Goal: Task Accomplishment & Management: Complete application form

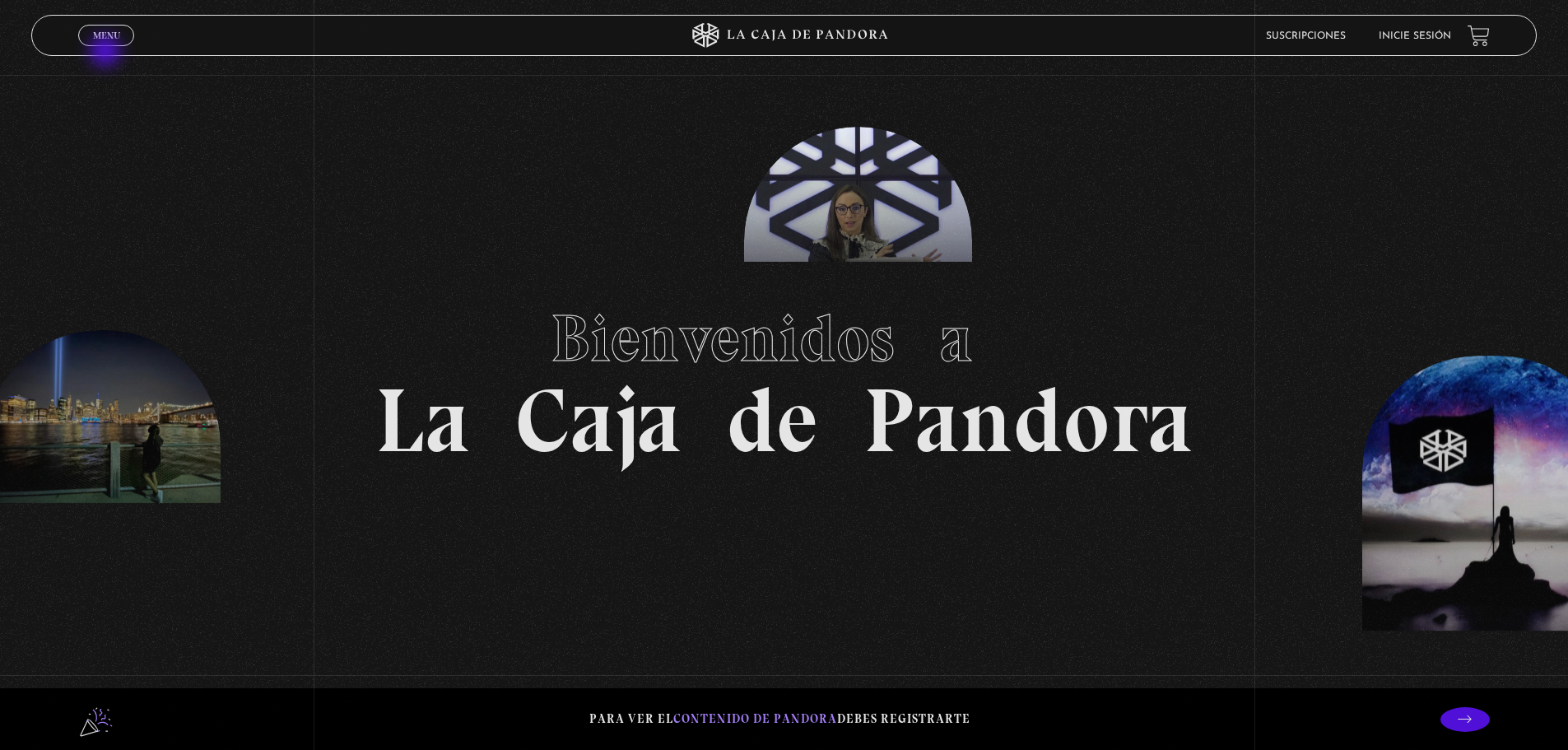
click at [101, 35] on span "Menu" at bounding box center [106, 35] width 28 height 10
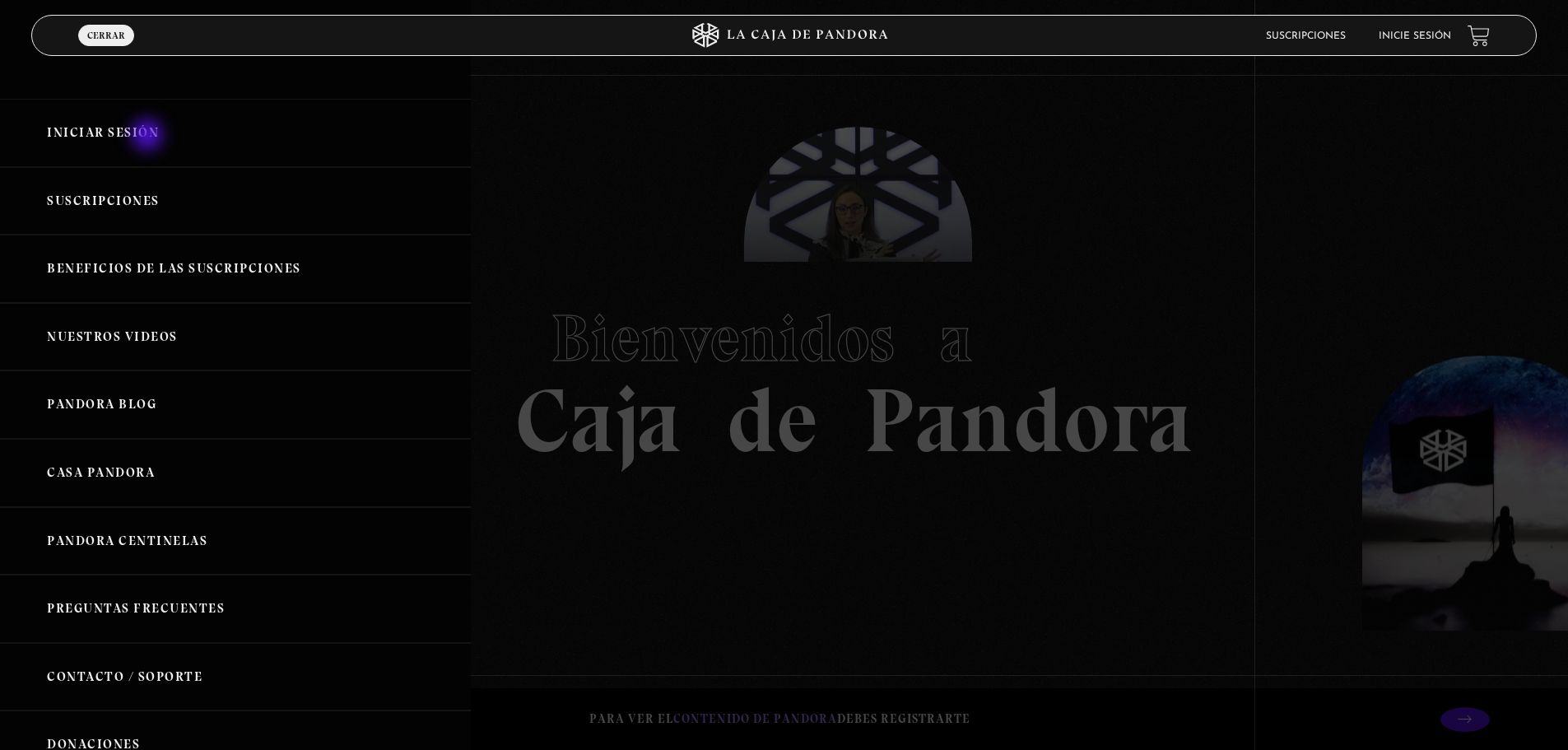
click at [149, 137] on link "Iniciar Sesión" at bounding box center [236, 132] width 471 height 68
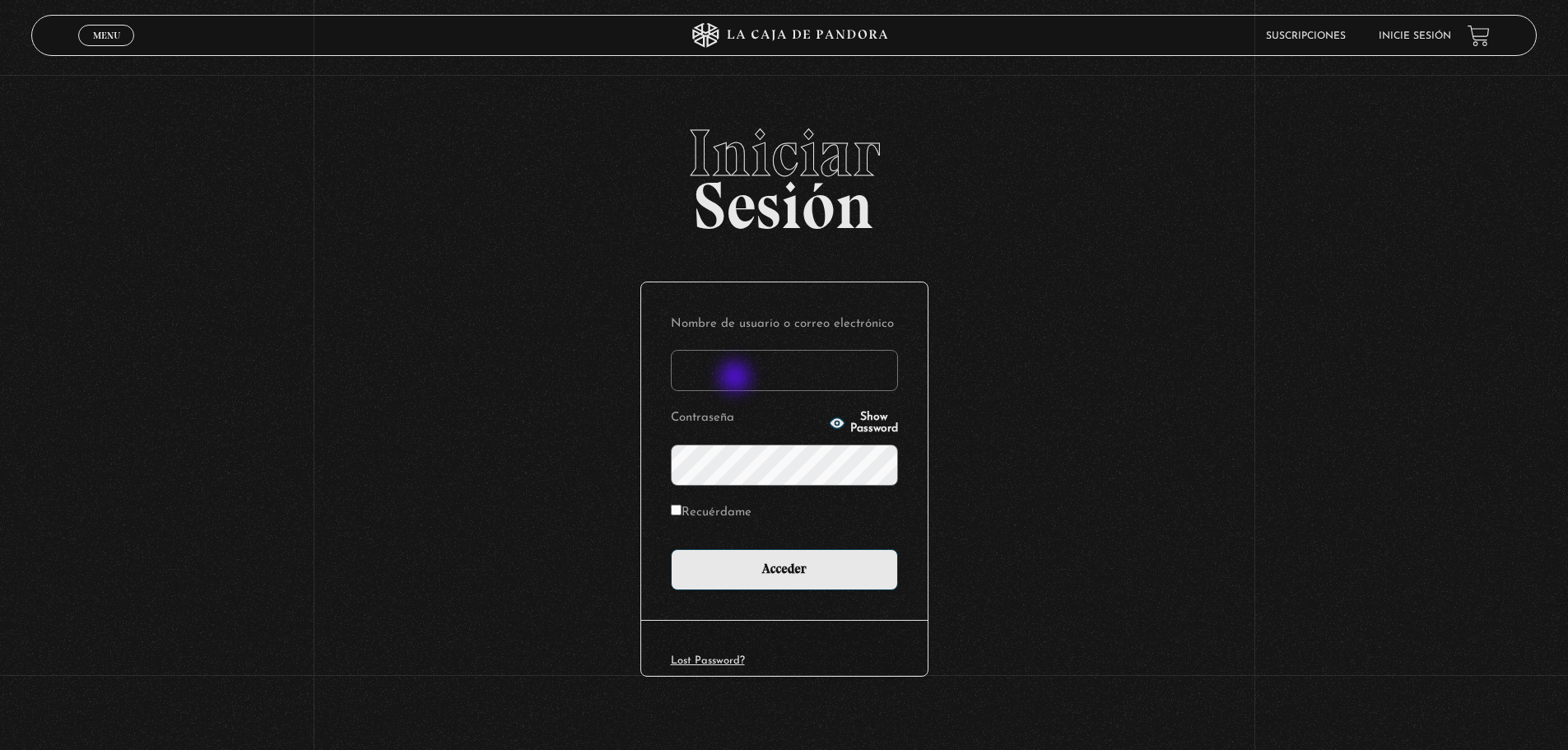
click at [737, 378] on input "Nombre de usuario o correo electrónico" at bounding box center [784, 371] width 228 height 41
type input "p"
type input "t"
type input "[EMAIL_ADDRESS][DOMAIN_NAME]"
click at [851, 428] on span "Show Password" at bounding box center [874, 423] width 47 height 23
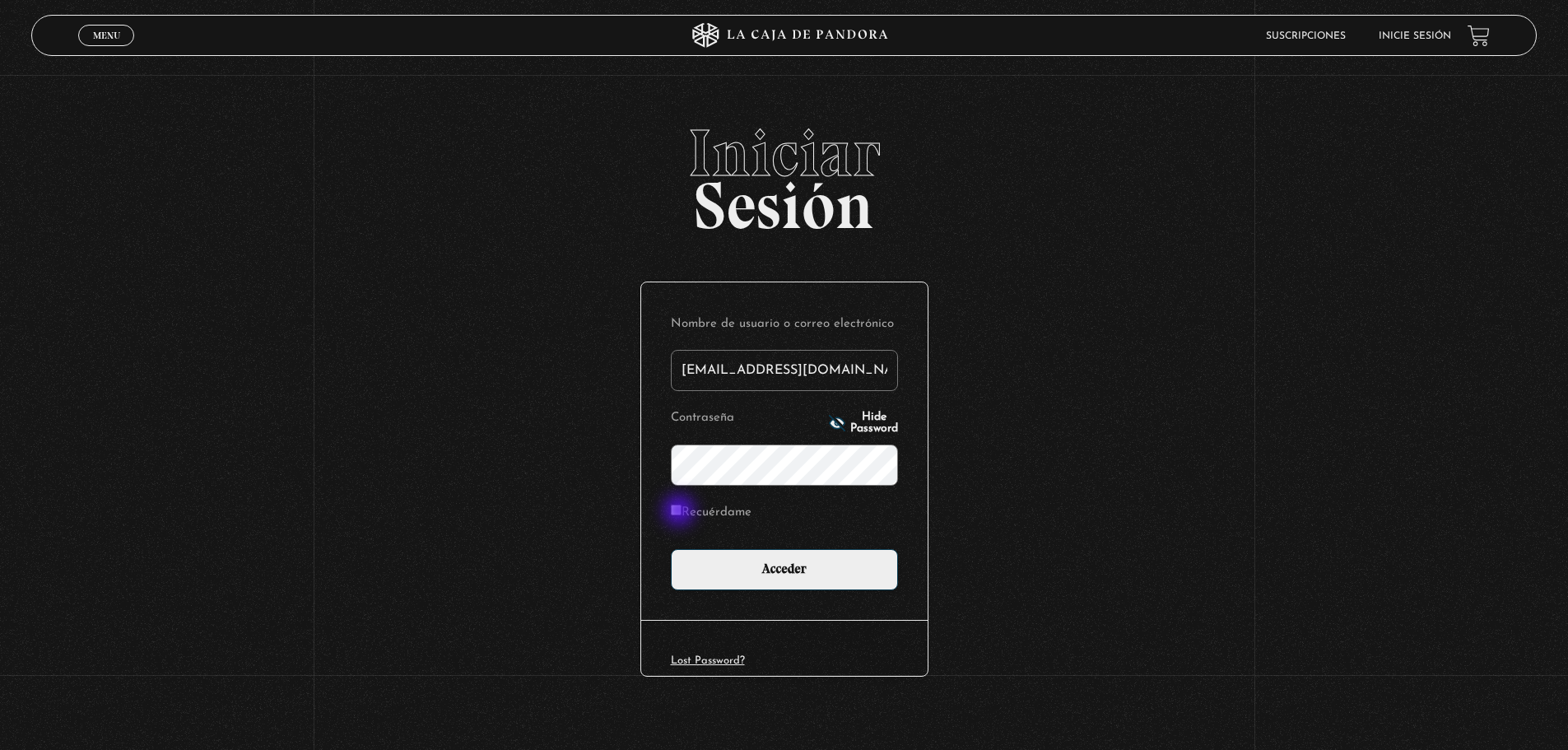
click at [681, 512] on input "Recuérdame" at bounding box center [676, 510] width 11 height 11
checkbox input "true"
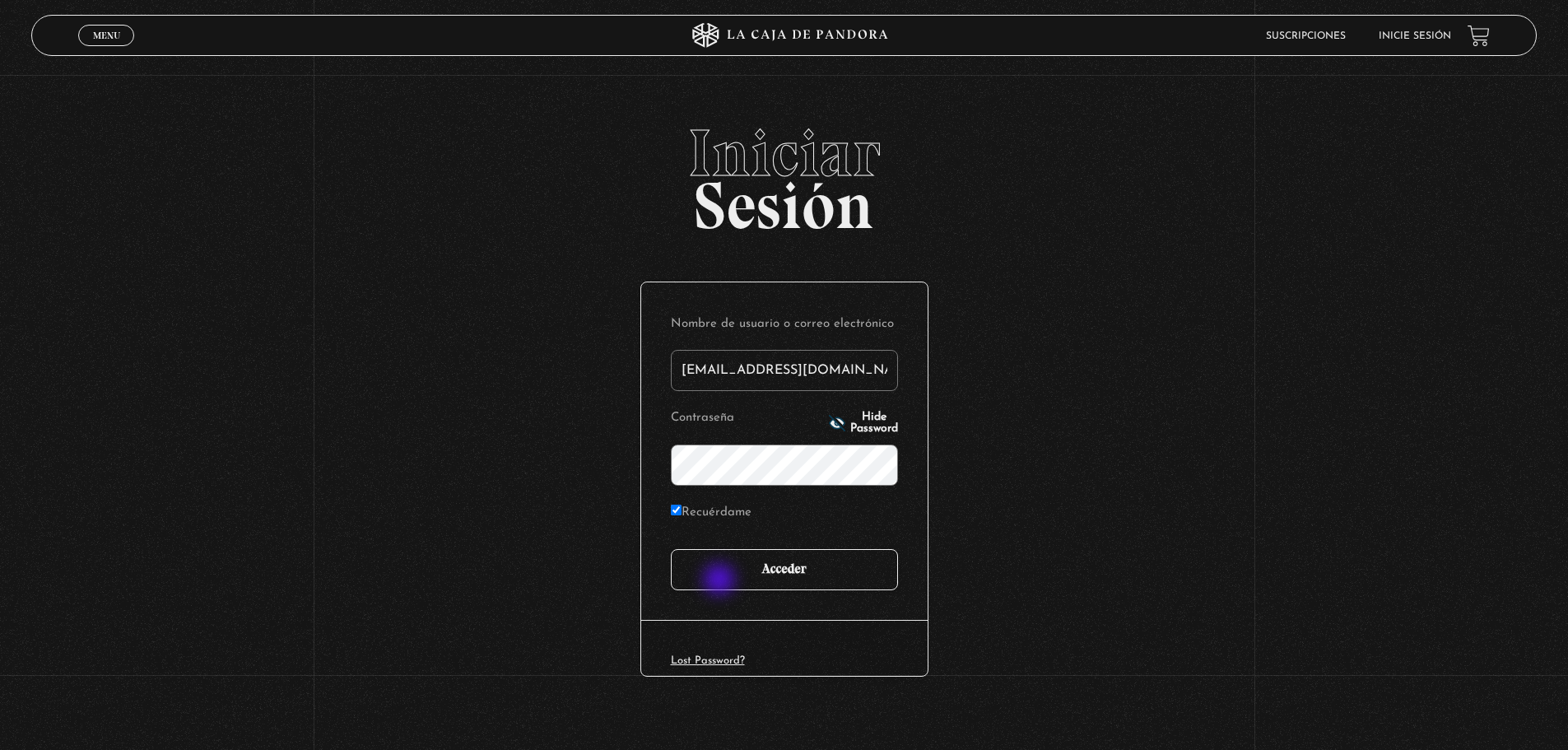
click at [721, 581] on input "Acceder" at bounding box center [784, 570] width 228 height 41
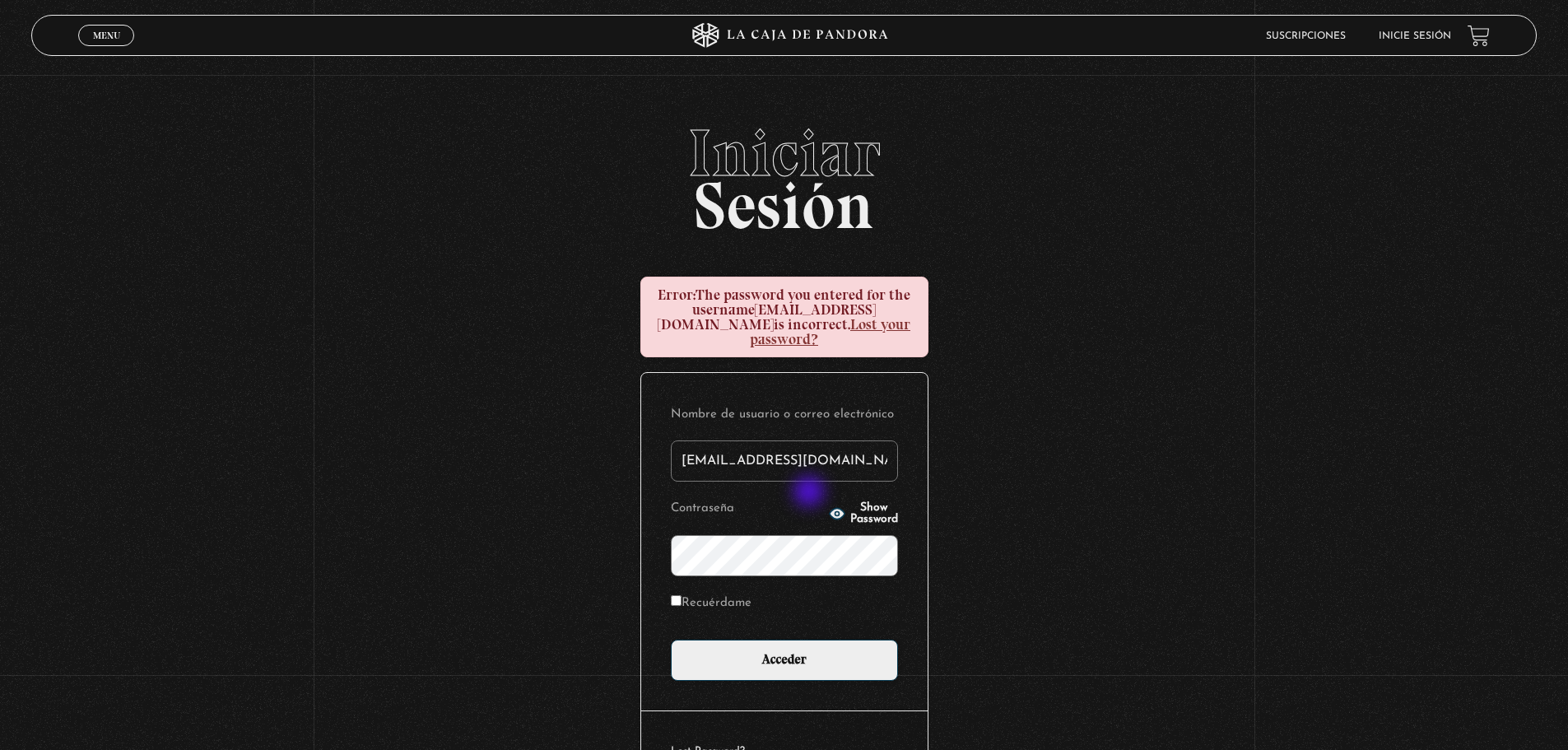
click at [829, 506] on icon "button" at bounding box center [837, 513] width 17 height 17
click at [683, 593] on label "Recuérdame" at bounding box center [712, 604] width 81 height 26
click at [682, 595] on input "Recuérdame" at bounding box center [676, 600] width 11 height 11
checkbox input "true"
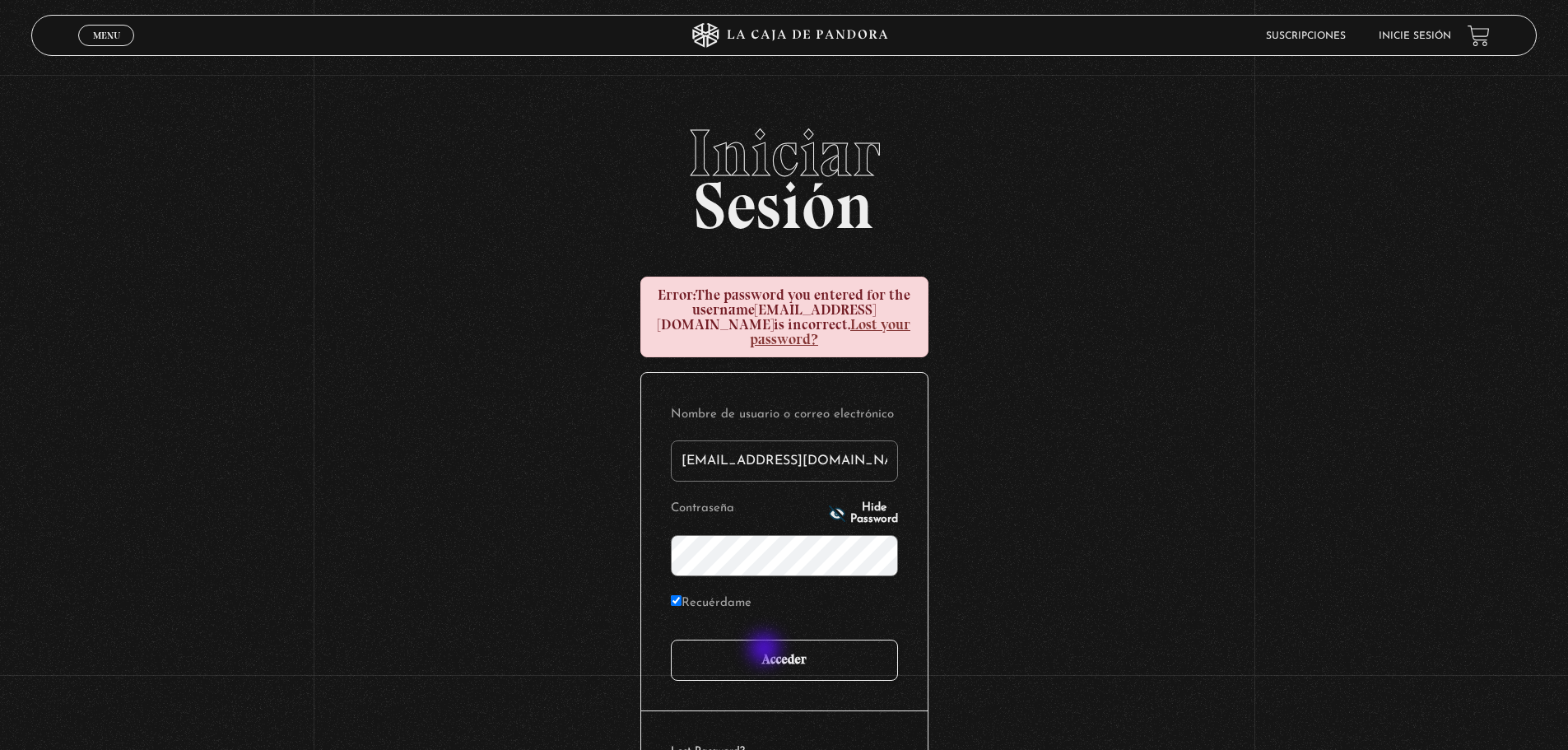
click at [767, 650] on input "Acceder" at bounding box center [784, 660] width 228 height 41
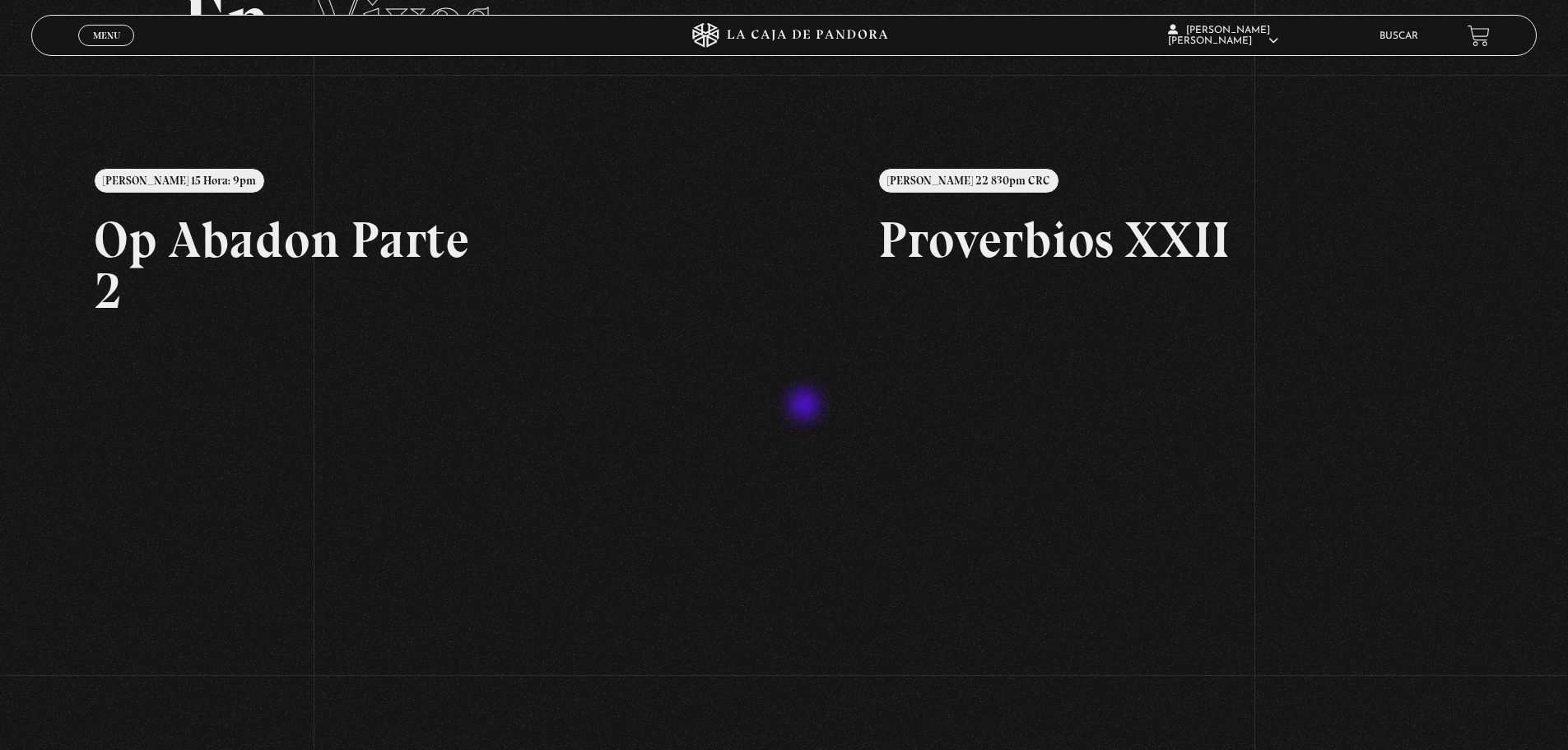
scroll to position [132, 0]
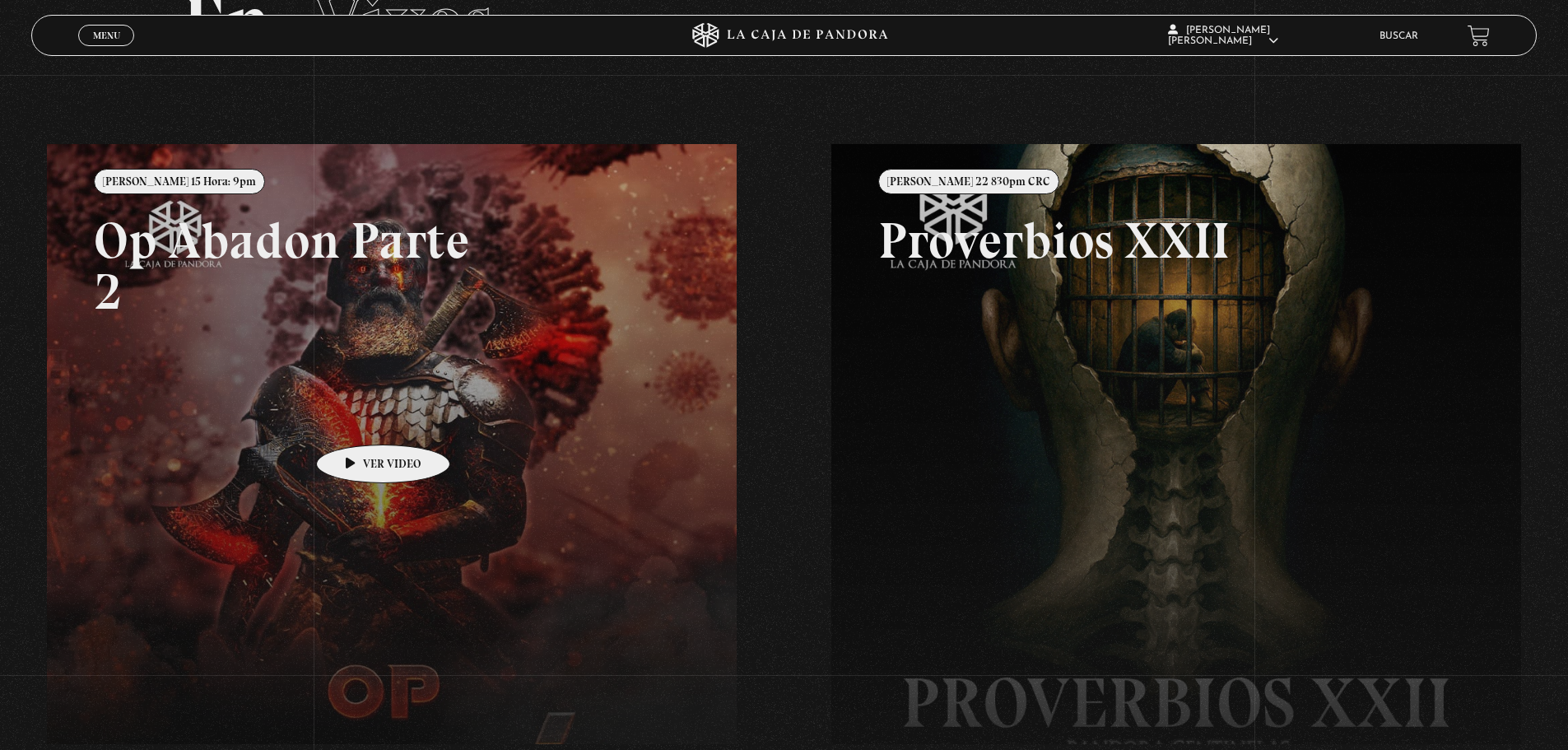
click at [360, 420] on link at bounding box center [831, 518] width 1568 height 750
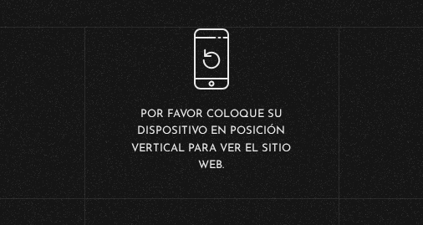
click at [3, 202] on body "ingresar al sitio Ver Video Más Información Solicitar Por favor coloque su disp…" at bounding box center [211, 101] width 423 height 202
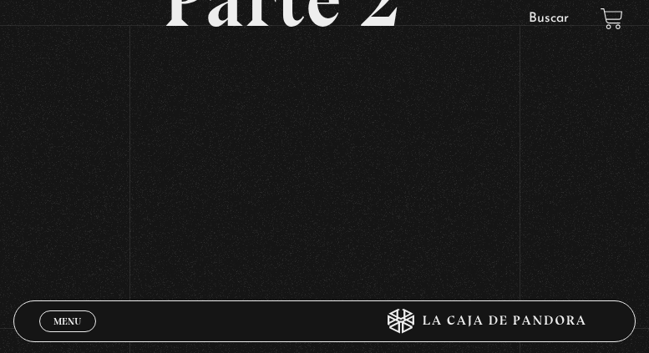
scroll to position [334, 0]
